Goal: Task Accomplishment & Management: Use online tool/utility

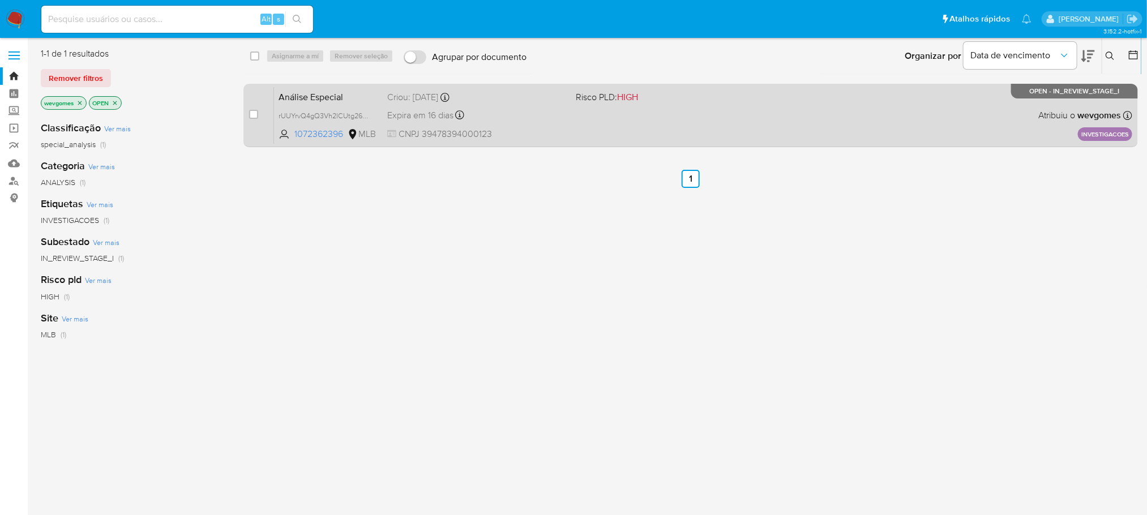
click at [581, 123] on div "Análise Especial rUUYrvQ4gQ3Vh2lCUtg264Fx 1072362396 MLB Risco PLD: HIGH Criou:…" at bounding box center [703, 115] width 858 height 57
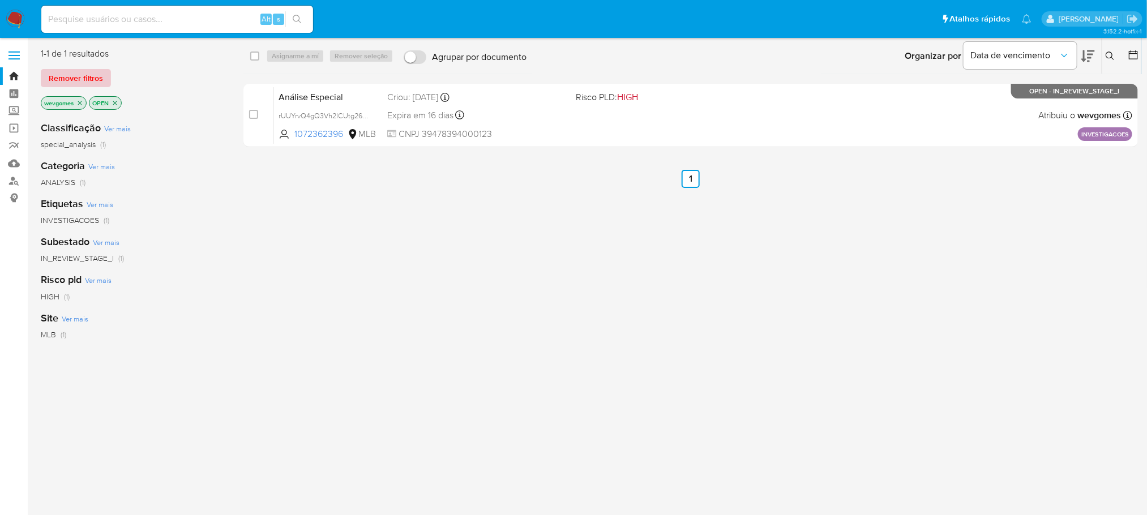
click at [93, 78] on span "Remover filtros" at bounding box center [76, 78] width 54 height 16
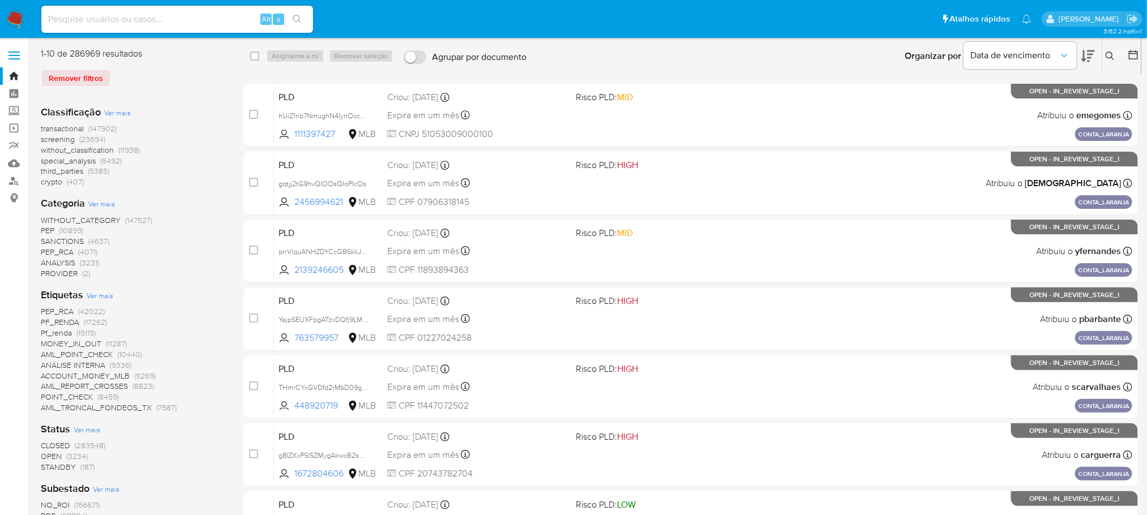
click at [22, 11] on img at bounding box center [15, 19] width 19 height 19
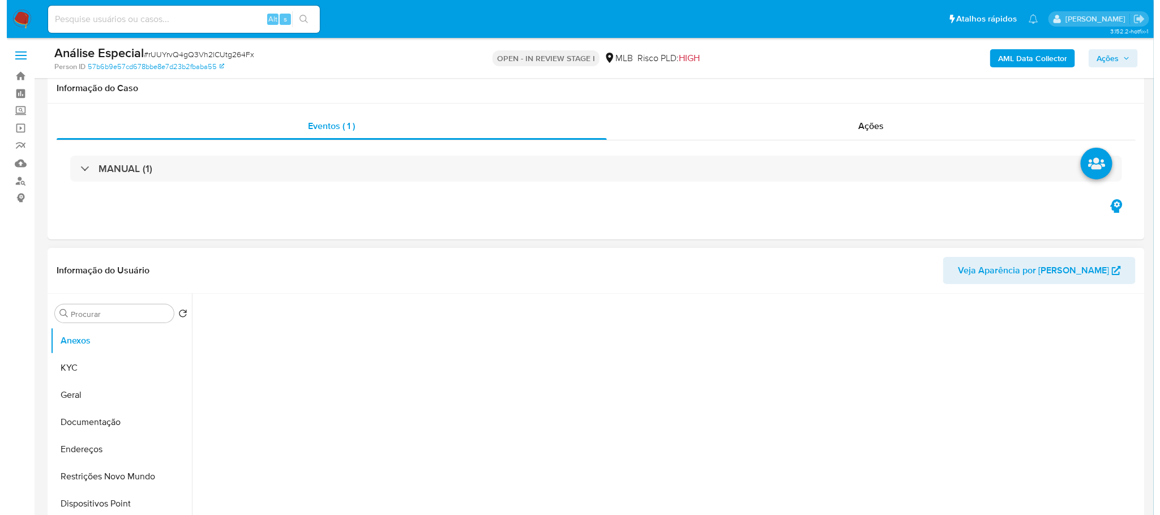
scroll to position [113, 0]
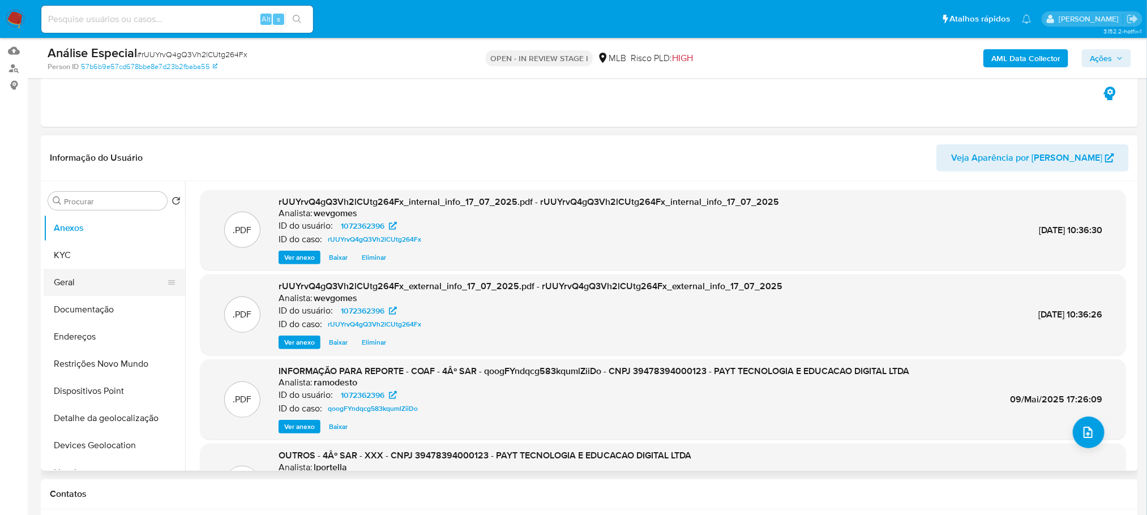
click at [82, 285] on button "Geral" at bounding box center [110, 282] width 132 height 27
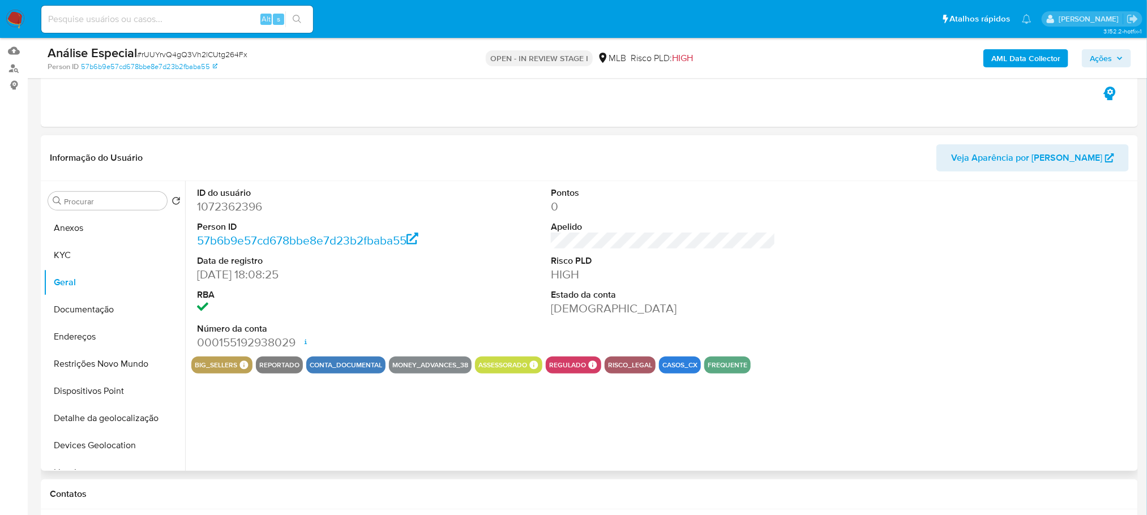
select select "10"
click at [1096, 423] on icon "Criar caso manual" at bounding box center [1097, 424] width 14 height 14
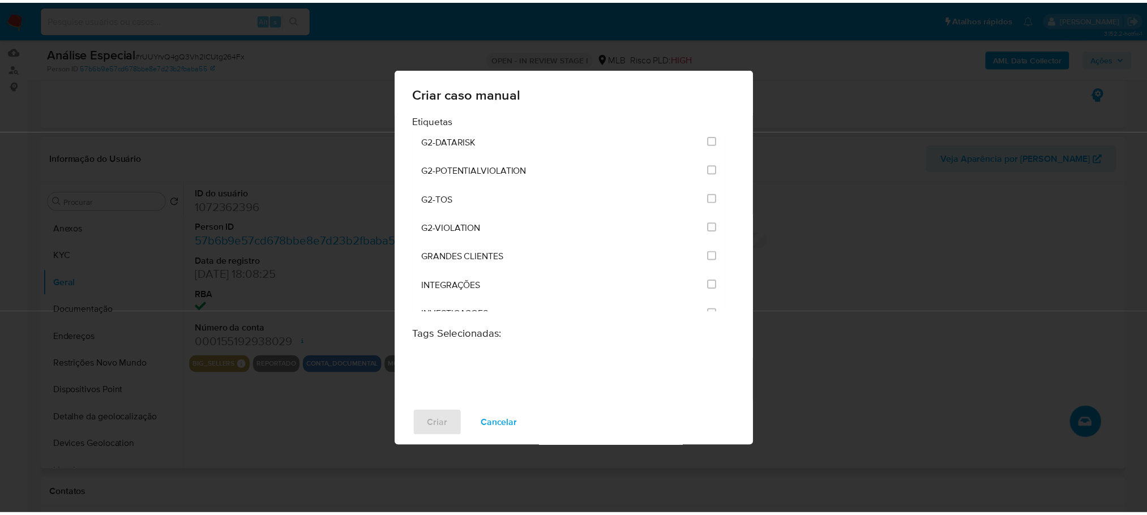
scroll to position [792, 0]
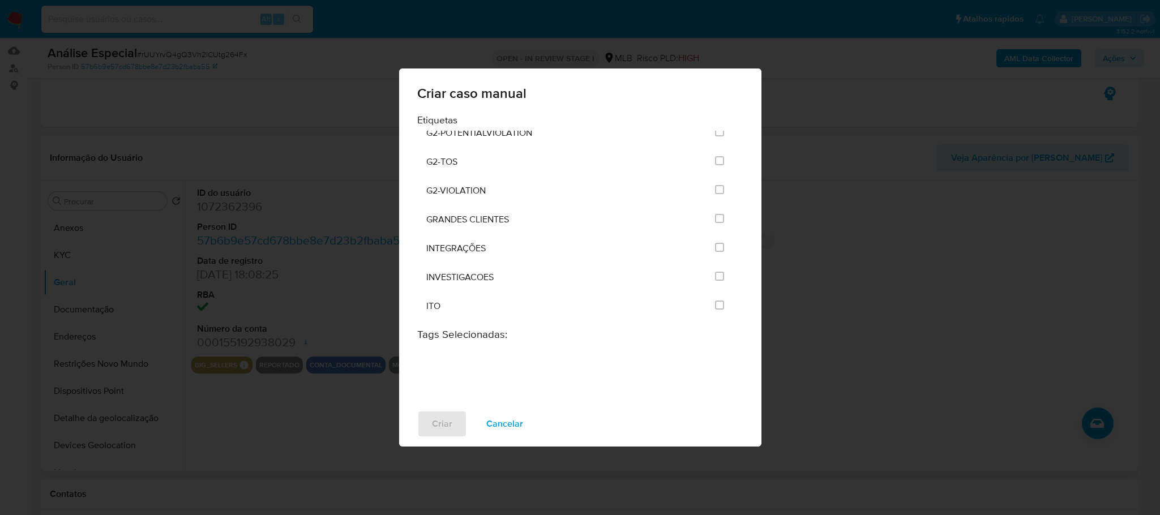
click at [194, 100] on div "Criar caso manual Etiquetas ACCOUNT_MONEY ACCOUNT_MONEY_MLB AML_CATEGORIAS_RIES…" at bounding box center [580, 257] width 1160 height 515
click at [502, 427] on span "Cancelar" at bounding box center [504, 424] width 37 height 25
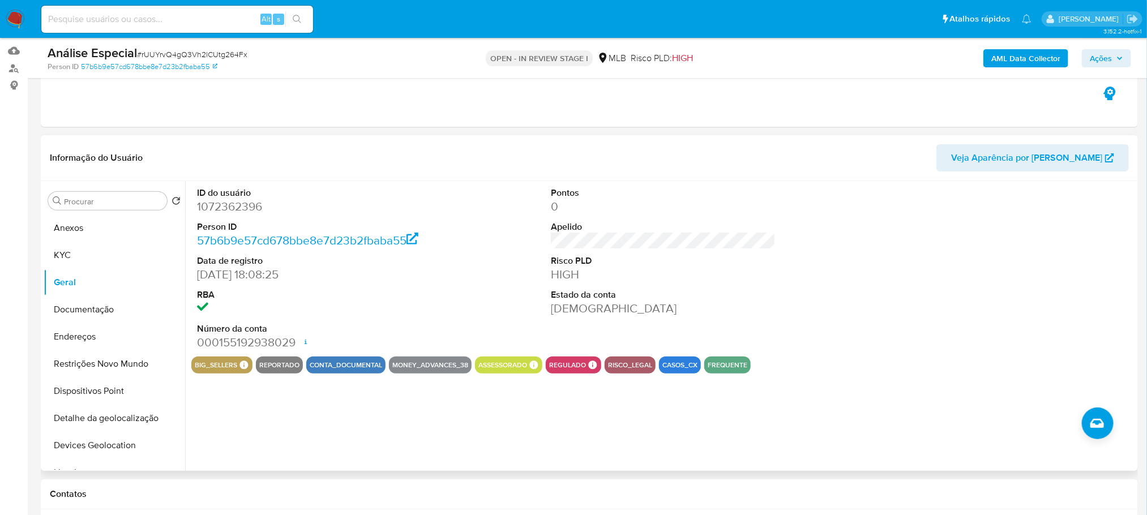
click at [21, 21] on img at bounding box center [15, 19] width 19 height 19
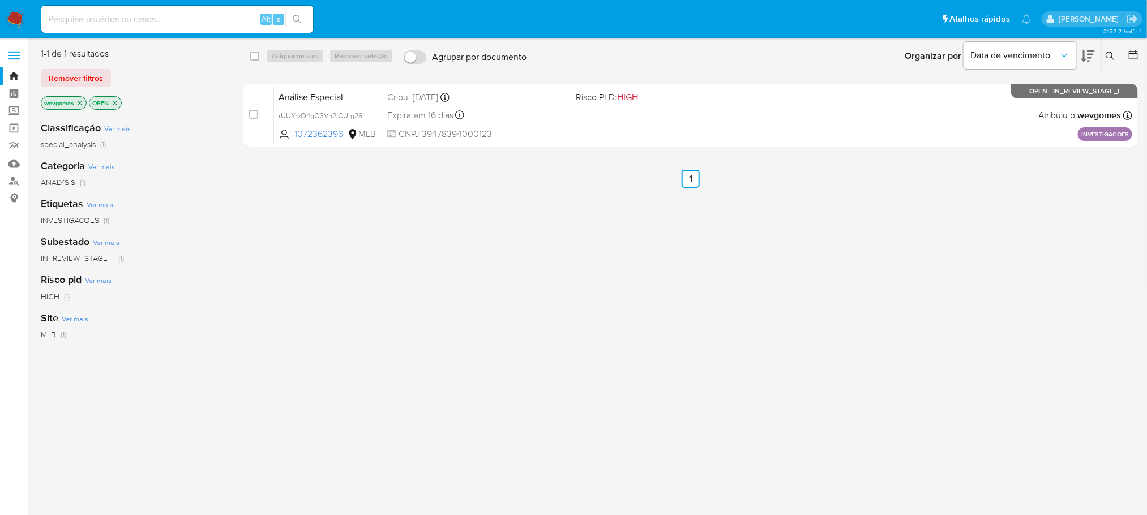
click at [82, 102] on icon "close-filter" at bounding box center [79, 103] width 7 height 7
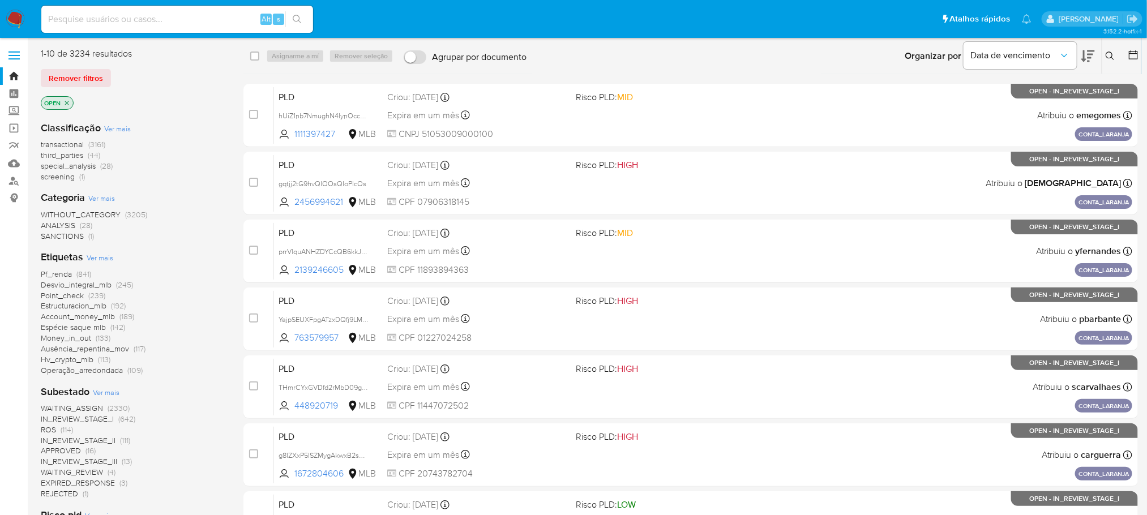
click at [65, 100] on icon "close-filter" at bounding box center [66, 103] width 7 height 7
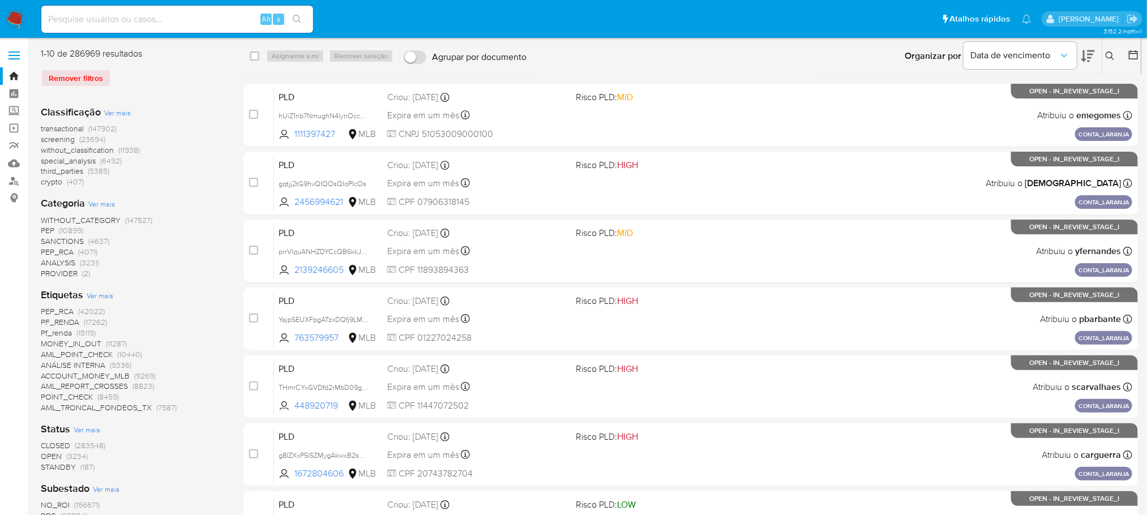
click at [98, 297] on span "Ver mais" at bounding box center [100, 295] width 27 height 10
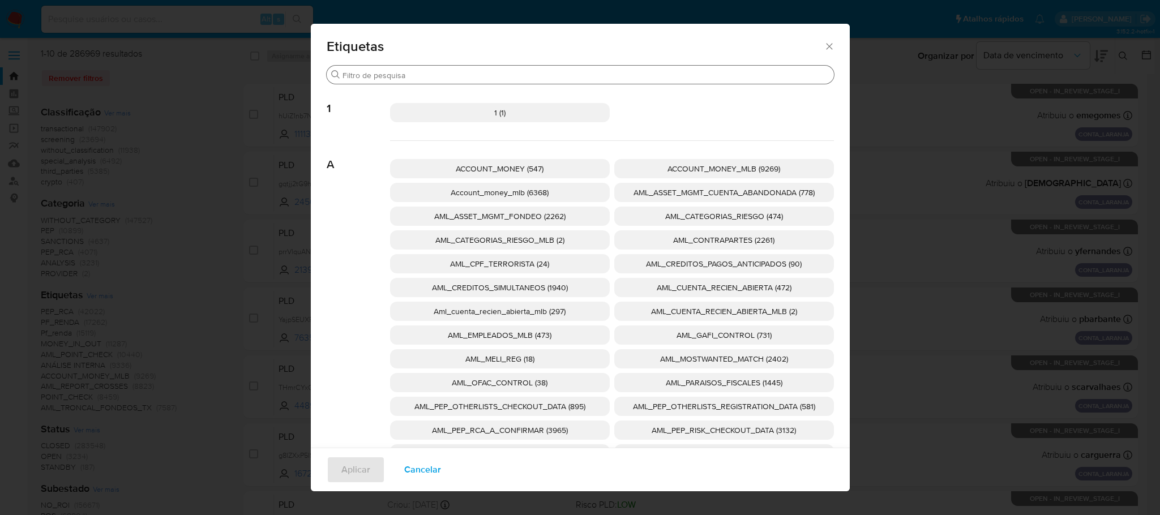
click at [460, 66] on div "Buscar" at bounding box center [580, 75] width 507 height 18
click at [455, 78] on input "Buscar" at bounding box center [585, 75] width 487 height 10
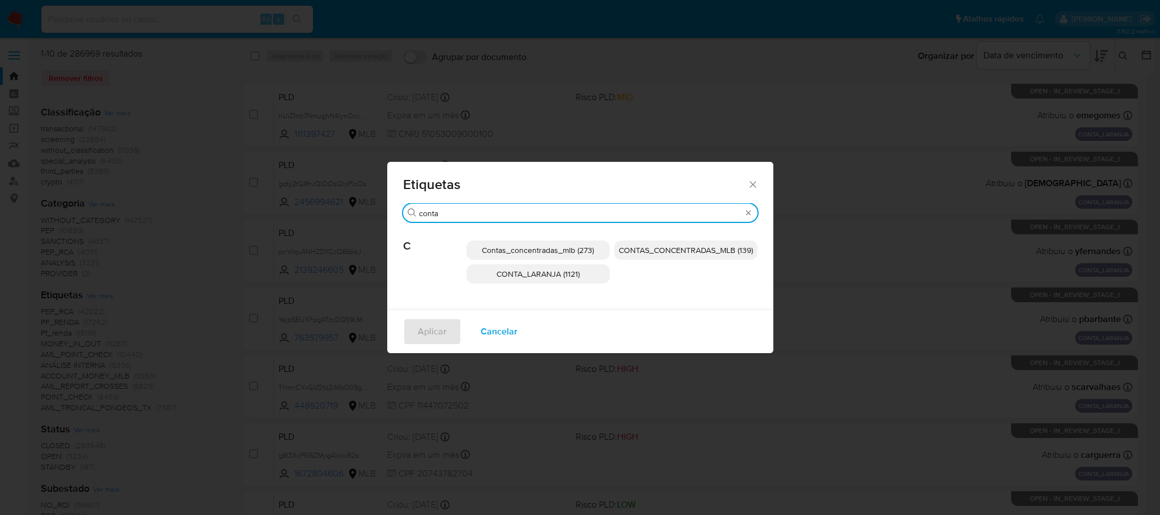
click at [474, 216] on input "conta" at bounding box center [580, 213] width 323 height 10
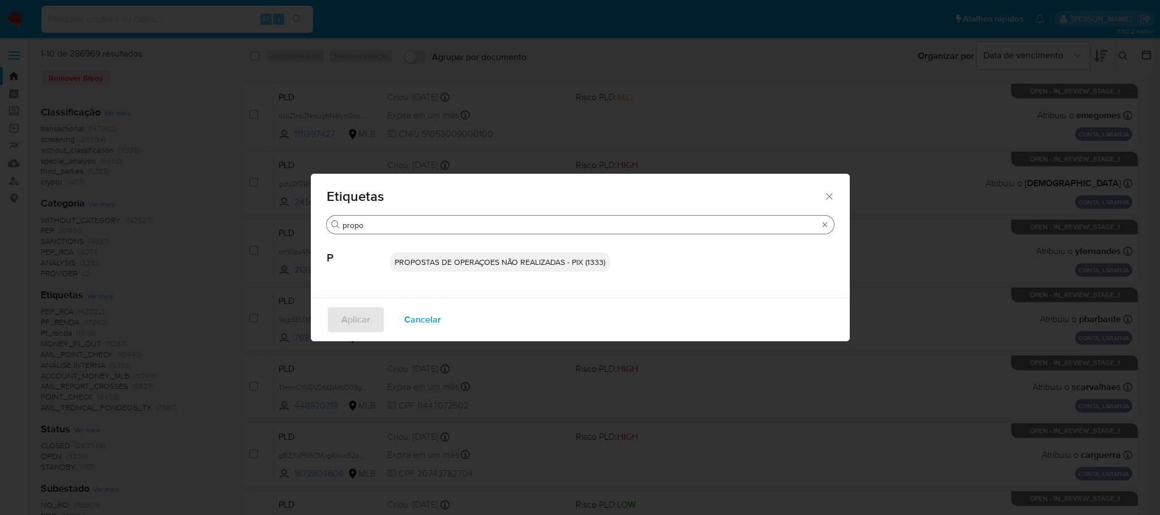
click at [439, 228] on input "propo" at bounding box center [580, 225] width 476 height 10
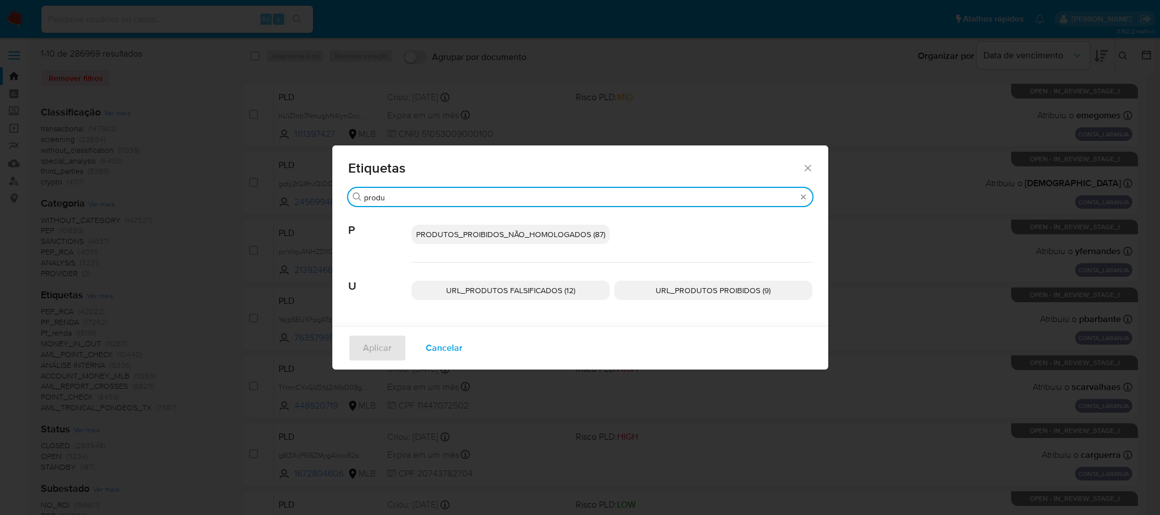
type input "produ"
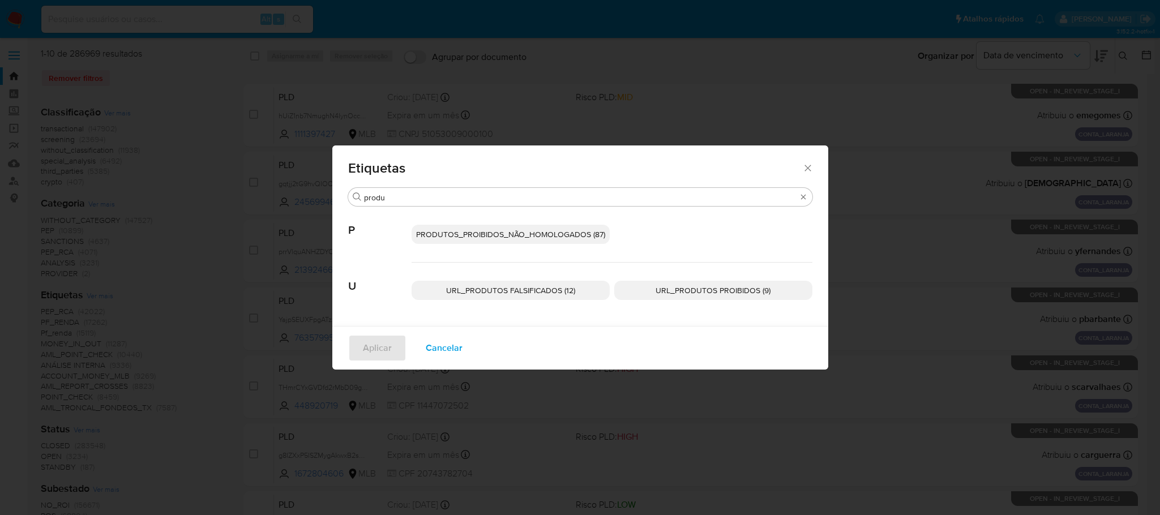
click at [807, 169] on icon "Fechar" at bounding box center [807, 167] width 11 height 11
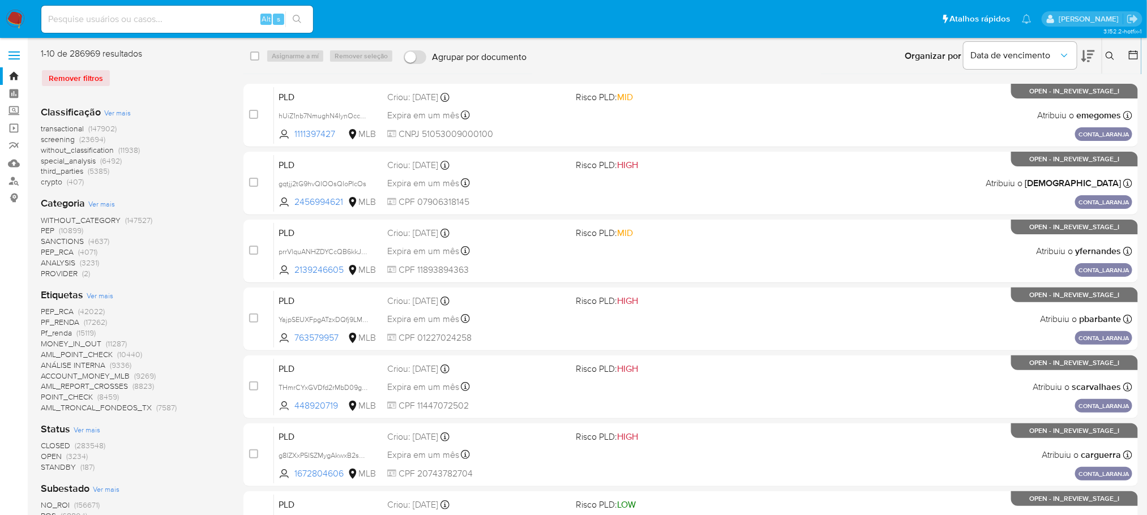
click at [24, 16] on img at bounding box center [15, 19] width 19 height 19
